Goal: Task Accomplishment & Management: Use online tool/utility

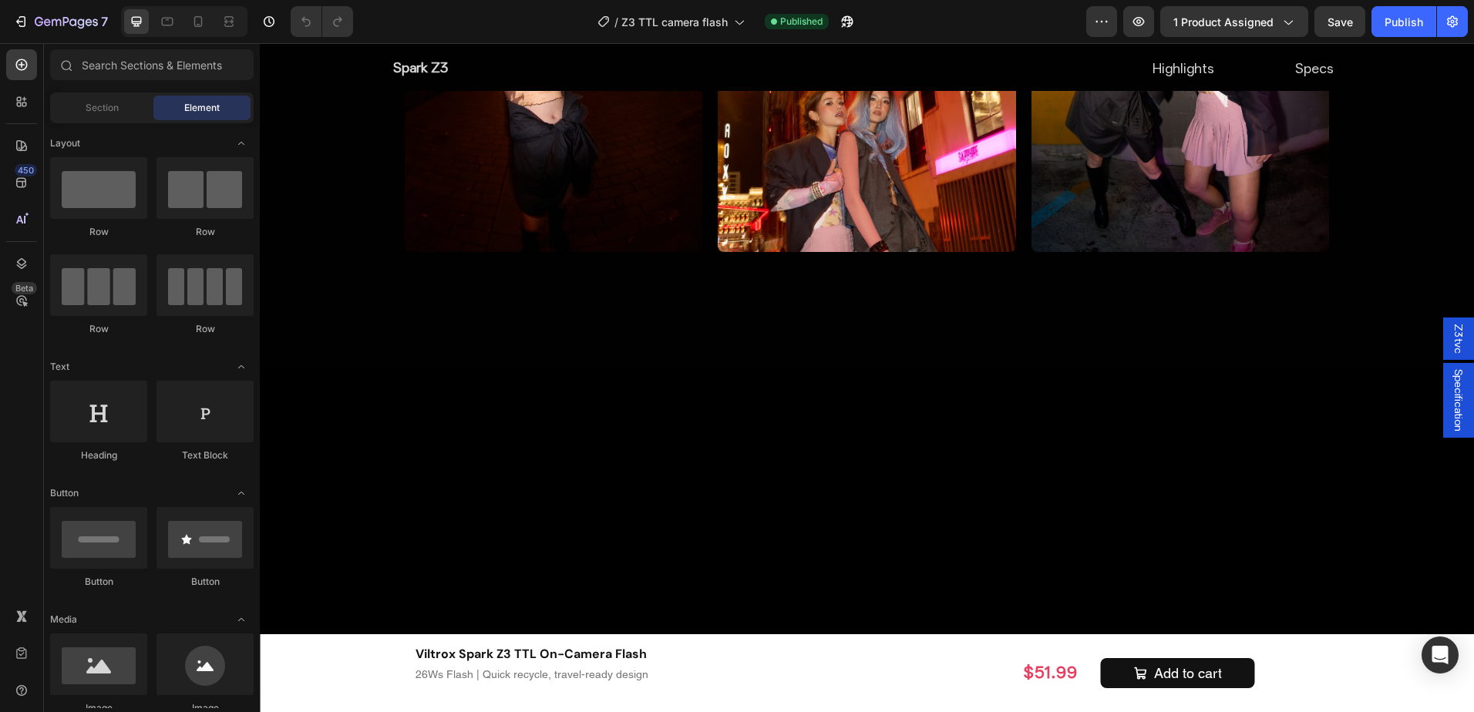
scroll to position [4517, 0]
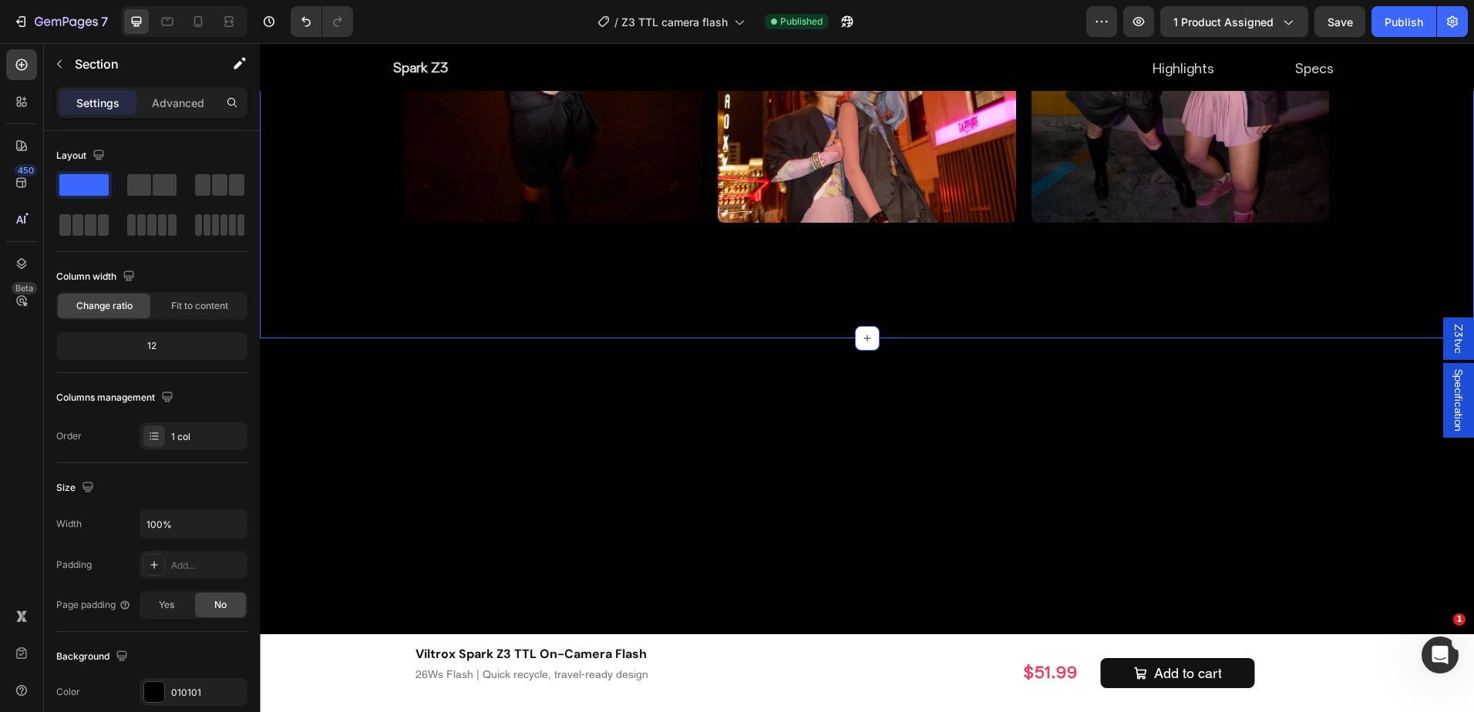
drag, startPoint x: 1357, startPoint y: 22, endPoint x: 1384, endPoint y: 20, distance: 26.3
click at [1357, 22] on button "Save" at bounding box center [1339, 21] width 51 height 31
click at [1397, 19] on div "Publish" at bounding box center [1403, 22] width 39 height 16
click at [55, 22] on icon "button" at bounding box center [66, 22] width 63 height 13
